Goal: Task Accomplishment & Management: Use online tool/utility

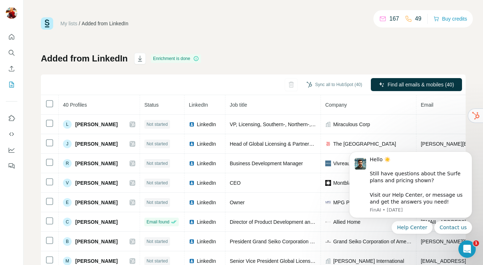
click at [318, 31] on div "My lists / Added from LinkedIn 167 49 Buy credits Added from LinkedIn Enrichmen…" at bounding box center [253, 151] width 425 height 269
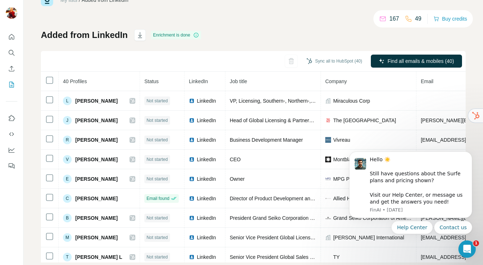
scroll to position [38, 0]
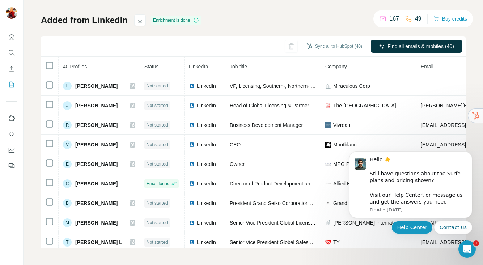
click at [414, 228] on button "Help Center" at bounding box center [411, 227] width 41 height 13
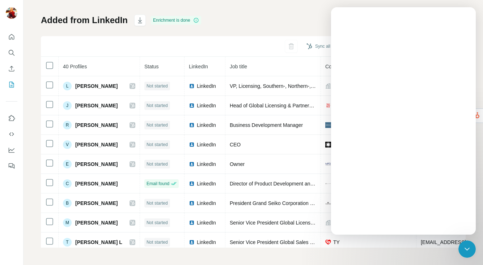
scroll to position [0, 0]
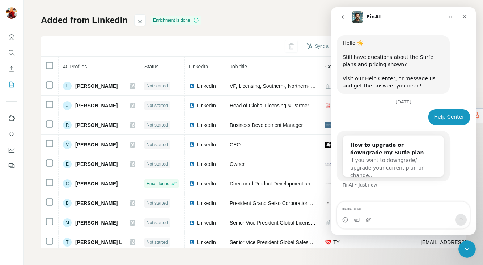
click at [358, 209] on textarea "Message…" at bounding box center [403, 208] width 132 height 12
click at [465, 14] on icon "Close" at bounding box center [464, 17] width 6 height 6
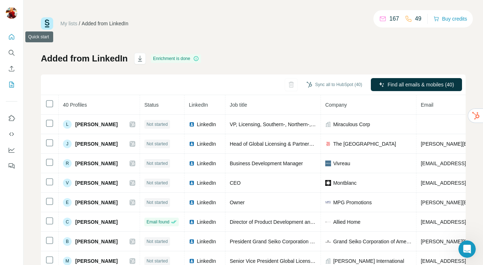
click at [12, 37] on icon "Quick start" at bounding box center [11, 36] width 7 height 7
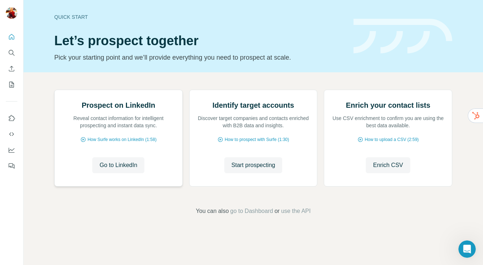
scroll to position [39, 0]
click at [131, 170] on span "Go to LinkedIn" at bounding box center [118, 165] width 38 height 9
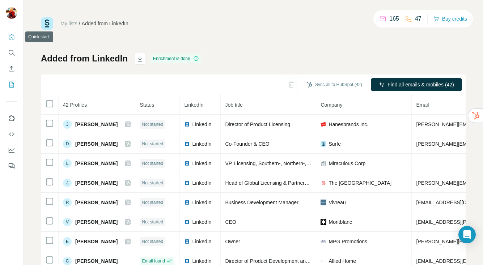
click at [12, 35] on icon "Quick start" at bounding box center [11, 36] width 5 height 5
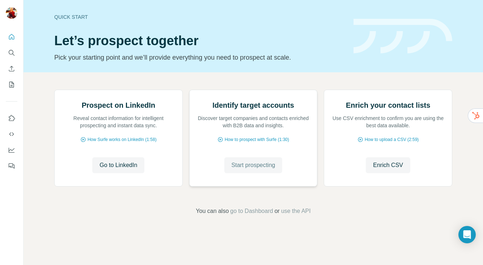
click at [263, 170] on span "Start prospecting" at bounding box center [253, 165] width 44 height 9
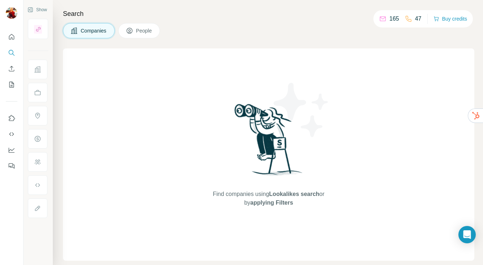
click at [94, 29] on span "Companies" at bounding box center [94, 30] width 26 height 7
click at [126, 78] on div "Find companies using Lookalikes search or by applying Filters" at bounding box center [268, 154] width 411 height 212
click at [208, 136] on div "Find companies using Lookalikes search or by applying Filters" at bounding box center [269, 154] width 130 height 212
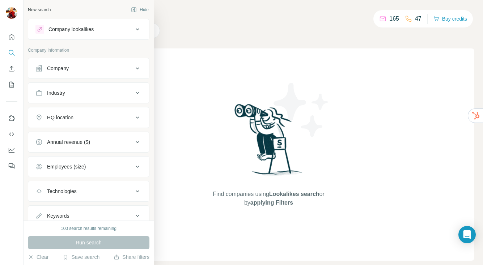
click at [137, 29] on icon at bounding box center [137, 29] width 9 height 9
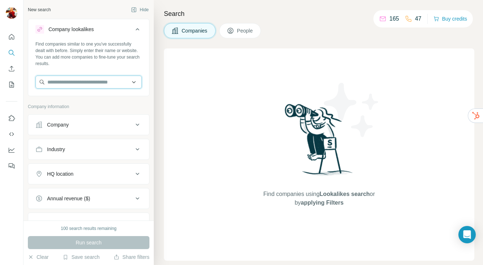
click at [92, 82] on input "text" at bounding box center [88, 82] width 106 height 13
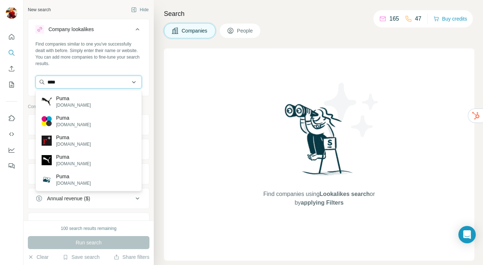
drag, startPoint x: 76, startPoint y: 82, endPoint x: 45, endPoint y: 84, distance: 31.5
click at [44, 84] on input "****" at bounding box center [88, 82] width 106 height 13
type input "**********"
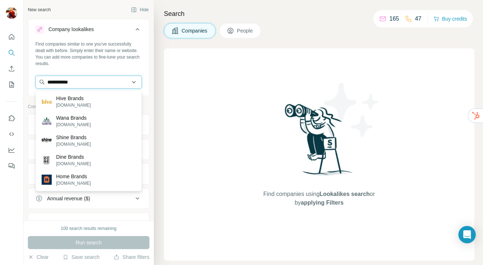
click at [134, 81] on input "**********" at bounding box center [88, 82] width 106 height 13
click at [135, 64] on div "Find companies similar to one you've successfully dealt with before. Simply ent…" at bounding box center [88, 54] width 106 height 26
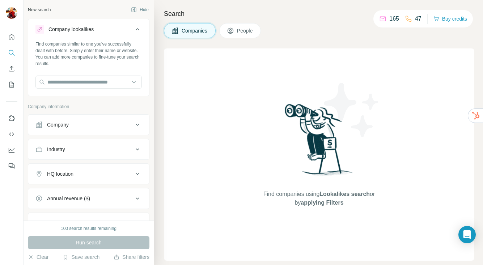
click at [107, 149] on div "Industry" at bounding box center [84, 149] width 98 height 7
click at [90, 167] on input at bounding box center [84, 167] width 89 height 8
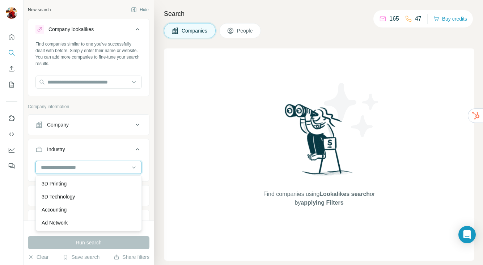
click at [90, 167] on input at bounding box center [84, 167] width 89 height 8
click at [70, 167] on input at bounding box center [84, 167] width 89 height 8
click at [135, 167] on icon at bounding box center [133, 167] width 7 height 7
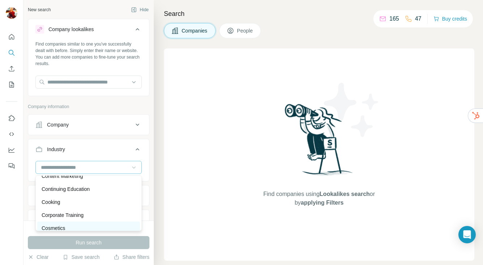
click at [63, 227] on p "Cosmetics" at bounding box center [54, 228] width 24 height 7
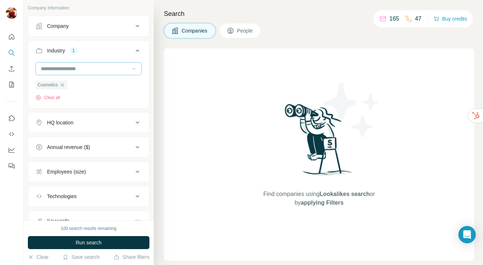
scroll to position [99, 0]
click at [88, 242] on span "Run search" at bounding box center [89, 242] width 26 height 7
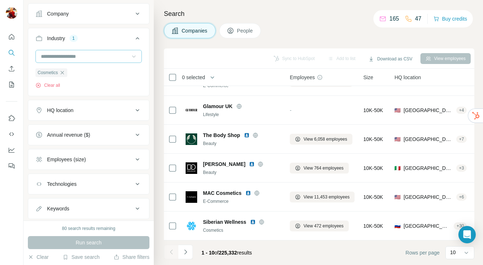
scroll to position [130, 0]
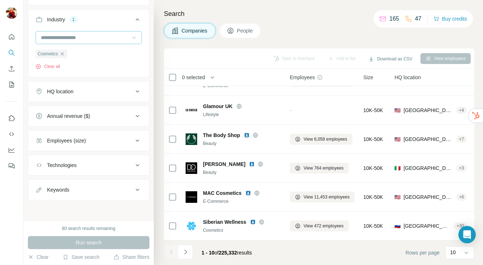
click at [138, 189] on icon at bounding box center [137, 190] width 9 height 9
click at [87, 208] on input "text" at bounding box center [81, 207] width 92 height 13
type input "******"
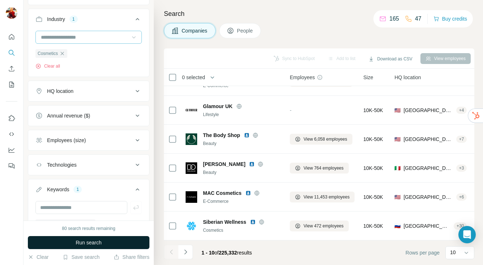
click at [94, 243] on span "Run search" at bounding box center [89, 242] width 26 height 7
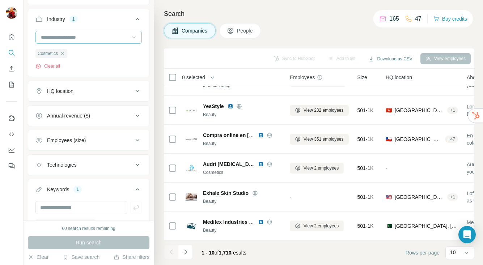
click at [79, 189] on div "1" at bounding box center [77, 189] width 8 height 7
click at [137, 190] on icon at bounding box center [138, 190] width 4 height 2
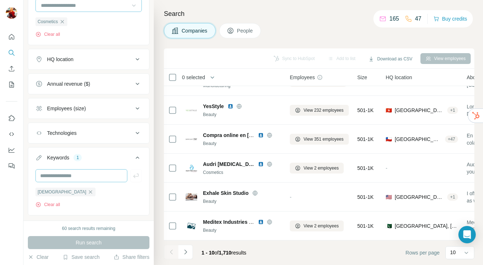
scroll to position [162, 0]
click at [56, 204] on button "Clear all" at bounding box center [47, 204] width 25 height 7
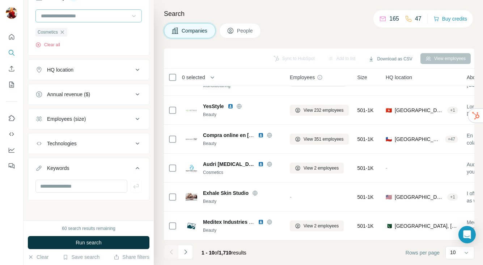
scroll to position [152, 0]
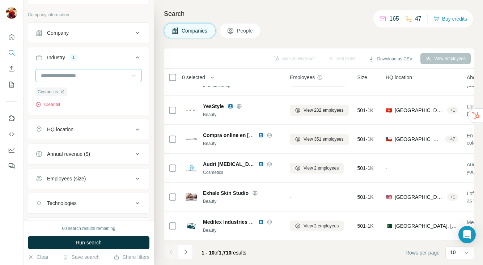
scroll to position [92, 0]
click at [137, 129] on icon at bounding box center [137, 129] width 9 height 9
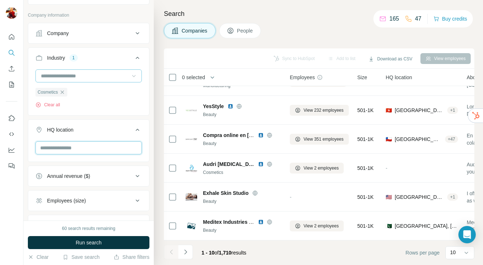
click at [94, 147] on input "text" at bounding box center [88, 147] width 106 height 13
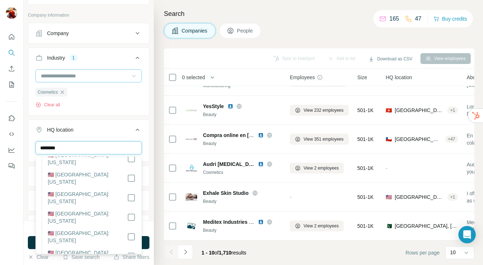
scroll to position [0, 0]
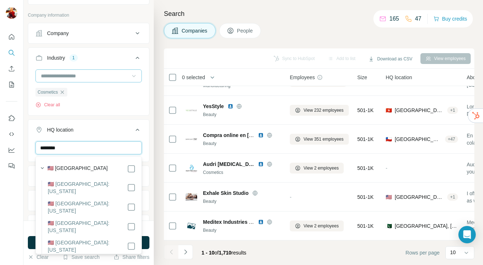
type input "********"
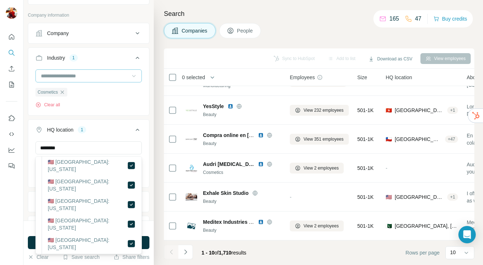
scroll to position [82, 0]
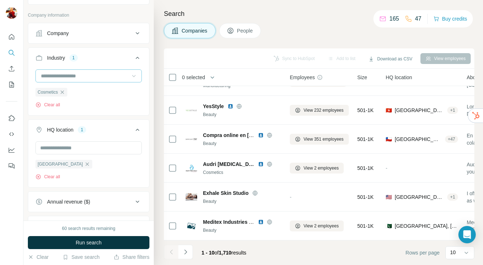
click at [152, 200] on div "New search Hide Company lookalikes Find companies similar to one you've success…" at bounding box center [89, 110] width 130 height 221
click at [95, 241] on span "Run search" at bounding box center [89, 242] width 26 height 7
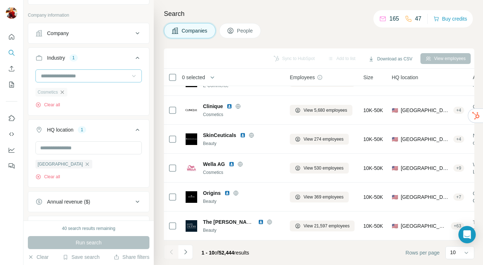
click at [63, 89] on icon "button" at bounding box center [62, 92] width 6 height 6
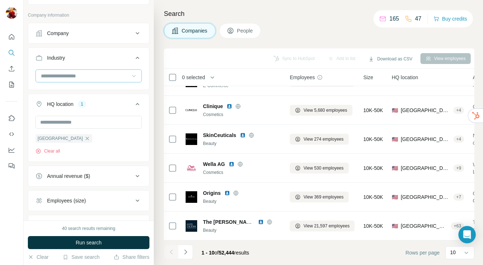
click at [62, 73] on input at bounding box center [84, 76] width 89 height 8
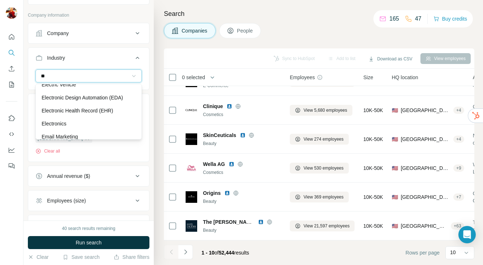
scroll to position [352, 0]
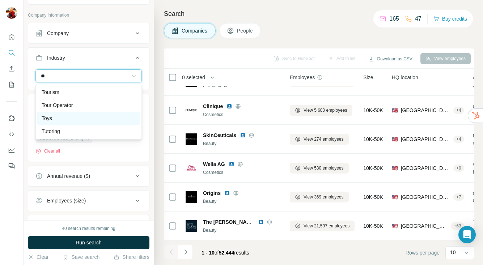
type input "**"
click at [58, 116] on div "Toys" at bounding box center [89, 118] width 94 height 7
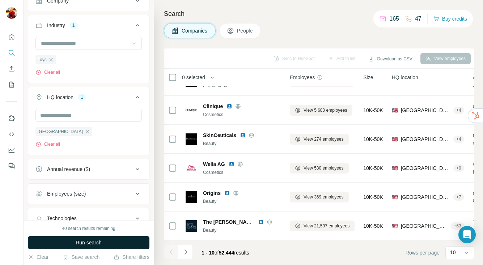
scroll to position [132, 0]
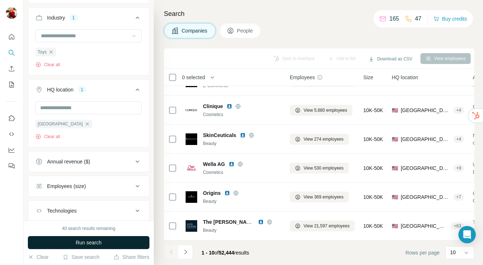
click at [90, 241] on span "Run search" at bounding box center [89, 242] width 26 height 7
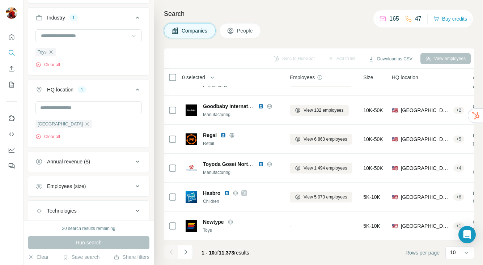
click at [137, 186] on icon at bounding box center [137, 186] width 9 height 9
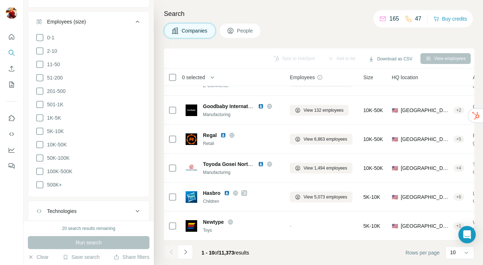
scroll to position [298, 0]
click at [41, 75] on icon at bounding box center [39, 76] width 9 height 9
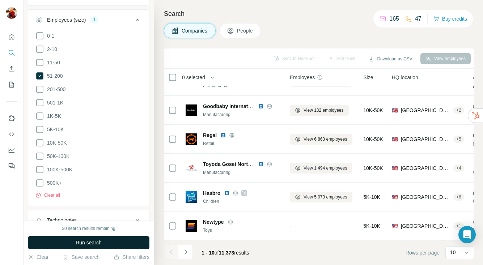
click at [100, 244] on span "Run search" at bounding box center [89, 242] width 26 height 7
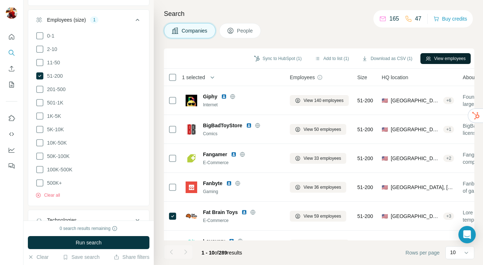
click at [451, 58] on button "View employees" at bounding box center [445, 58] width 50 height 11
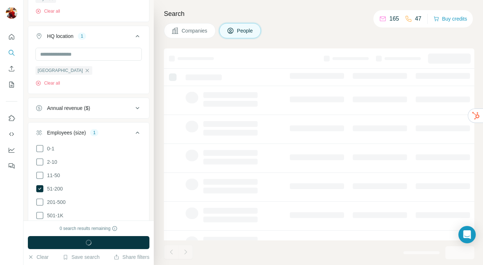
scroll to position [411, 0]
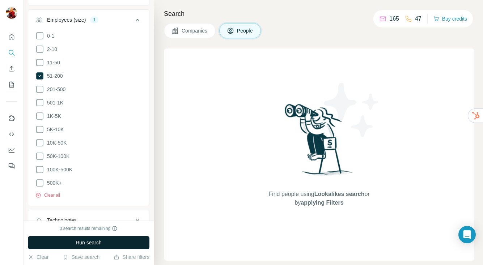
click at [93, 243] on span "Run search" at bounding box center [89, 242] width 26 height 7
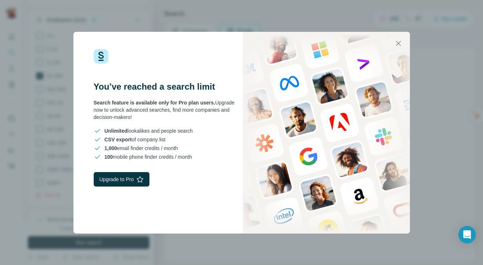
drag, startPoint x: 94, startPoint y: 101, endPoint x: 207, endPoint y: 164, distance: 129.0
click at [207, 164] on div "You’ve reached a search limit Search feature is available only for Pro plan use…" at bounding box center [157, 133] width 168 height 202
click at [399, 41] on icon "button" at bounding box center [398, 43] width 9 height 9
